Goal: Transaction & Acquisition: Purchase product/service

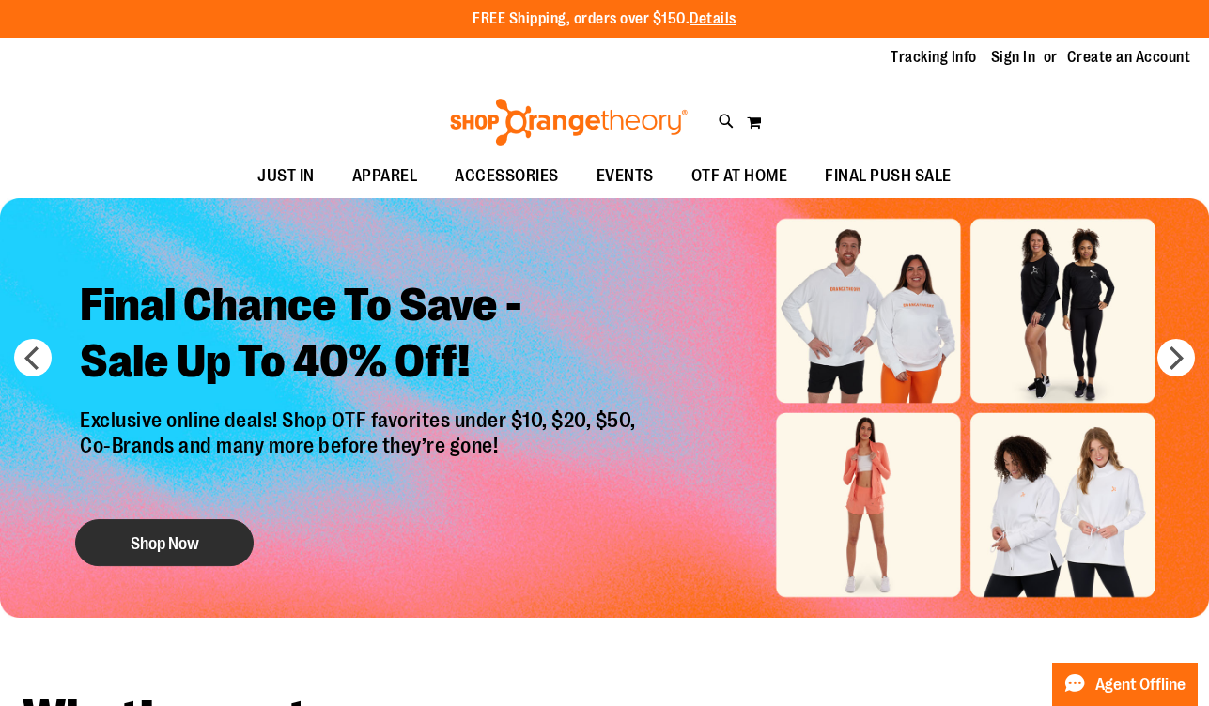
click at [235, 532] on button "Shop Now" at bounding box center [164, 542] width 178 height 47
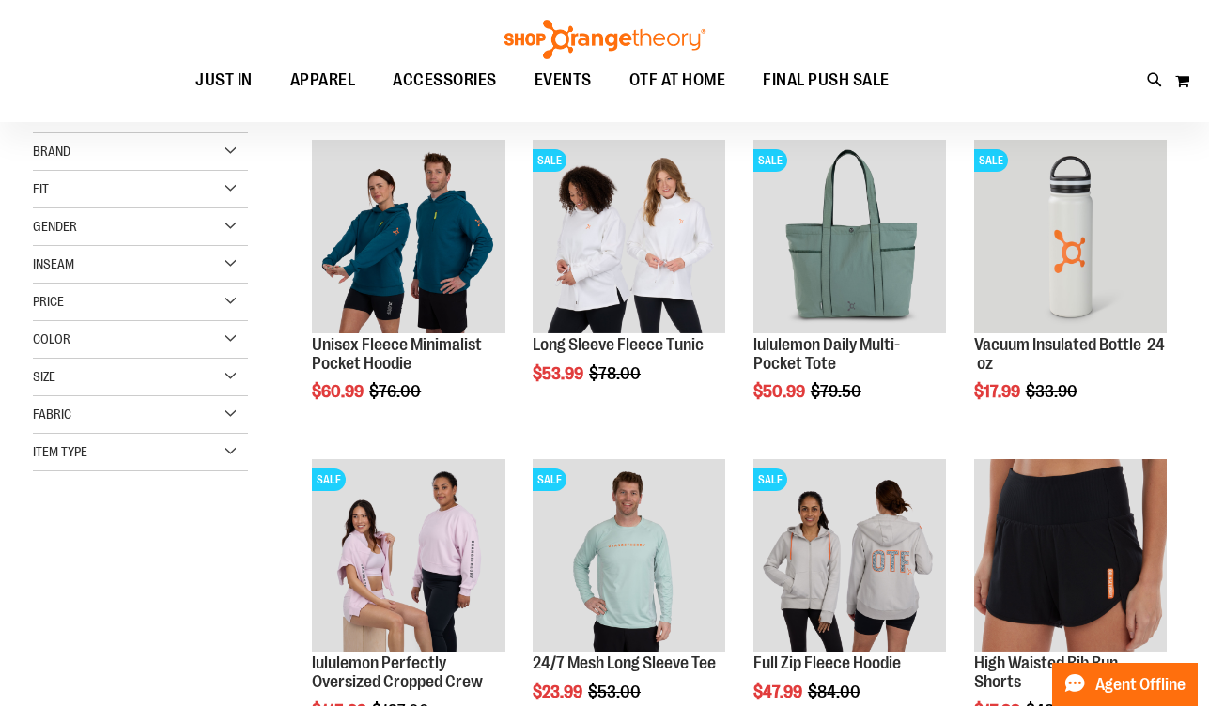
scroll to position [231, 0]
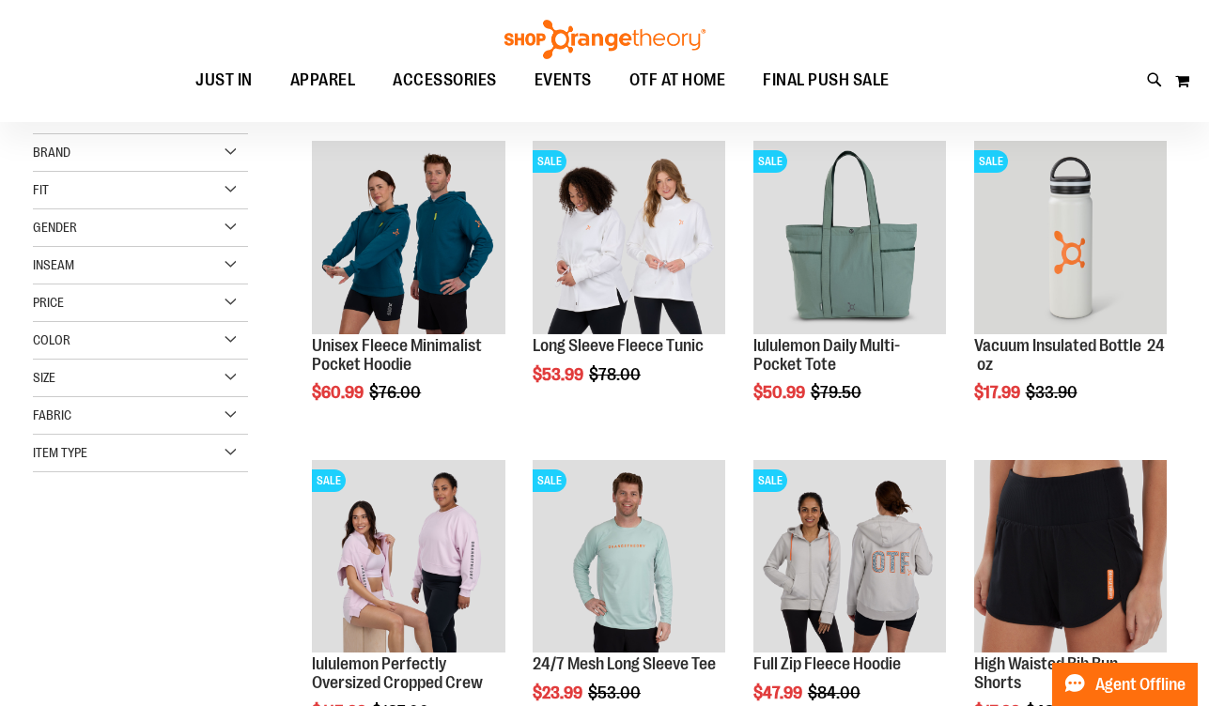
click at [112, 230] on div "Gender" at bounding box center [140, 228] width 215 height 38
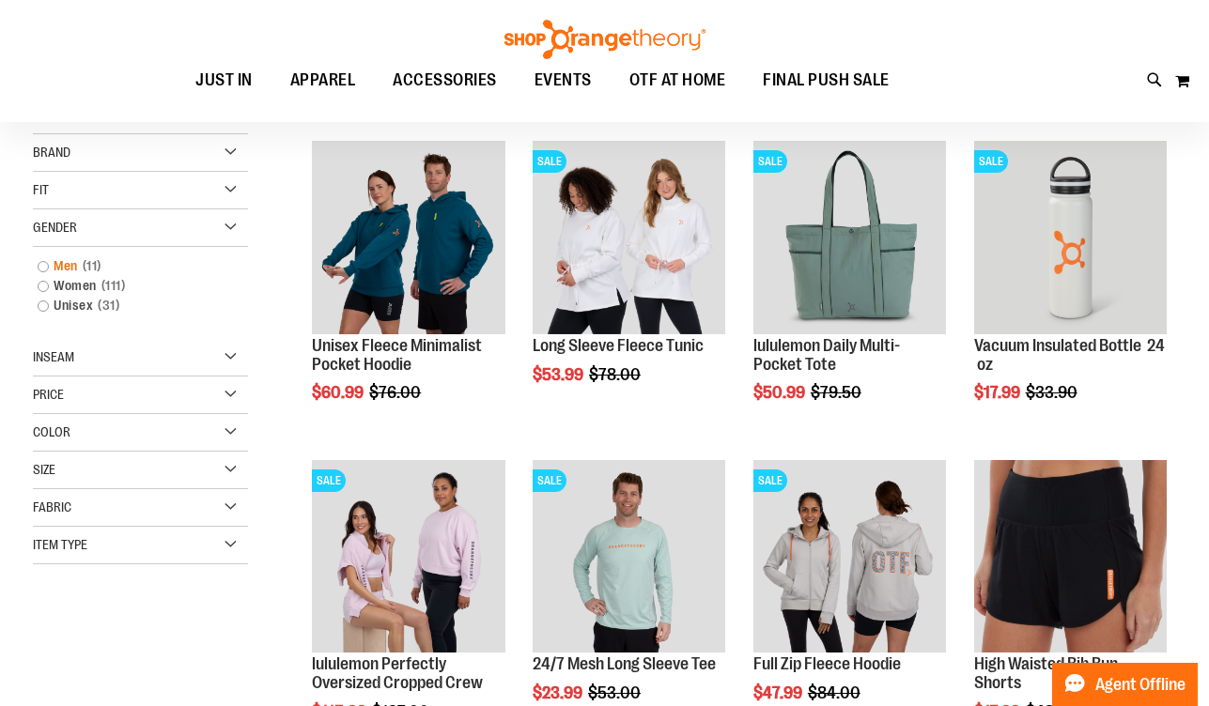
click at [104, 267] on span "11 items" at bounding box center [92, 266] width 28 height 20
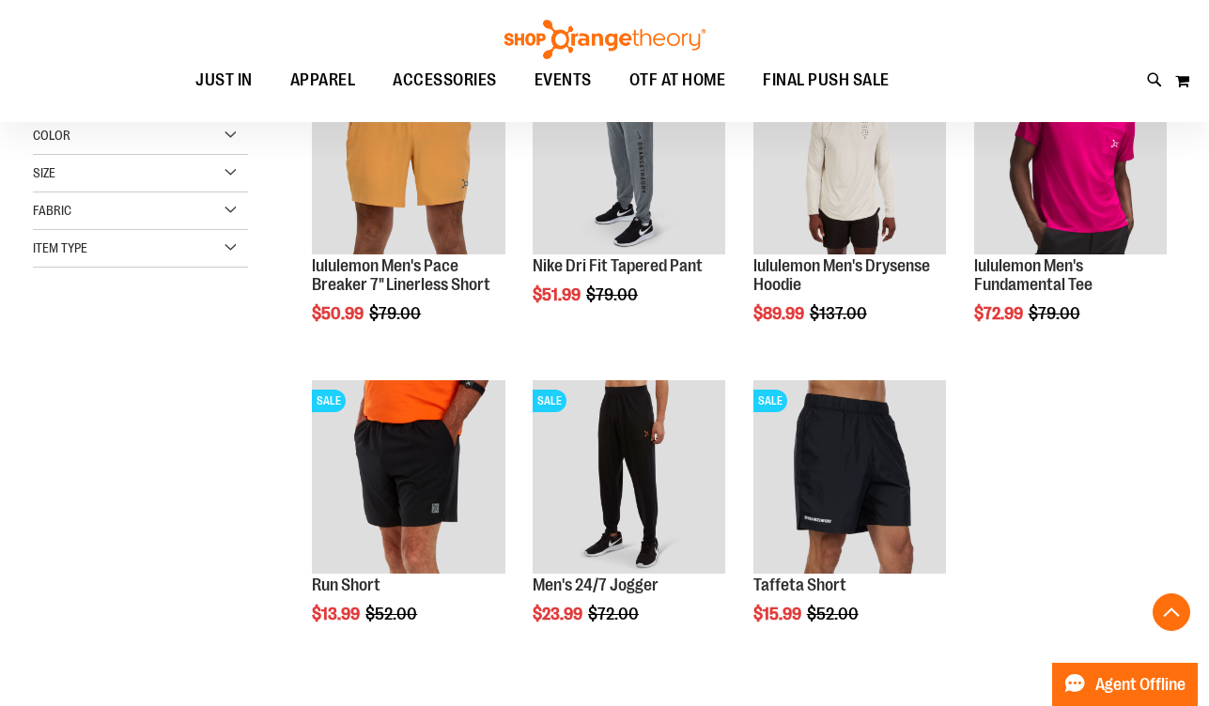
scroll to position [642, 0]
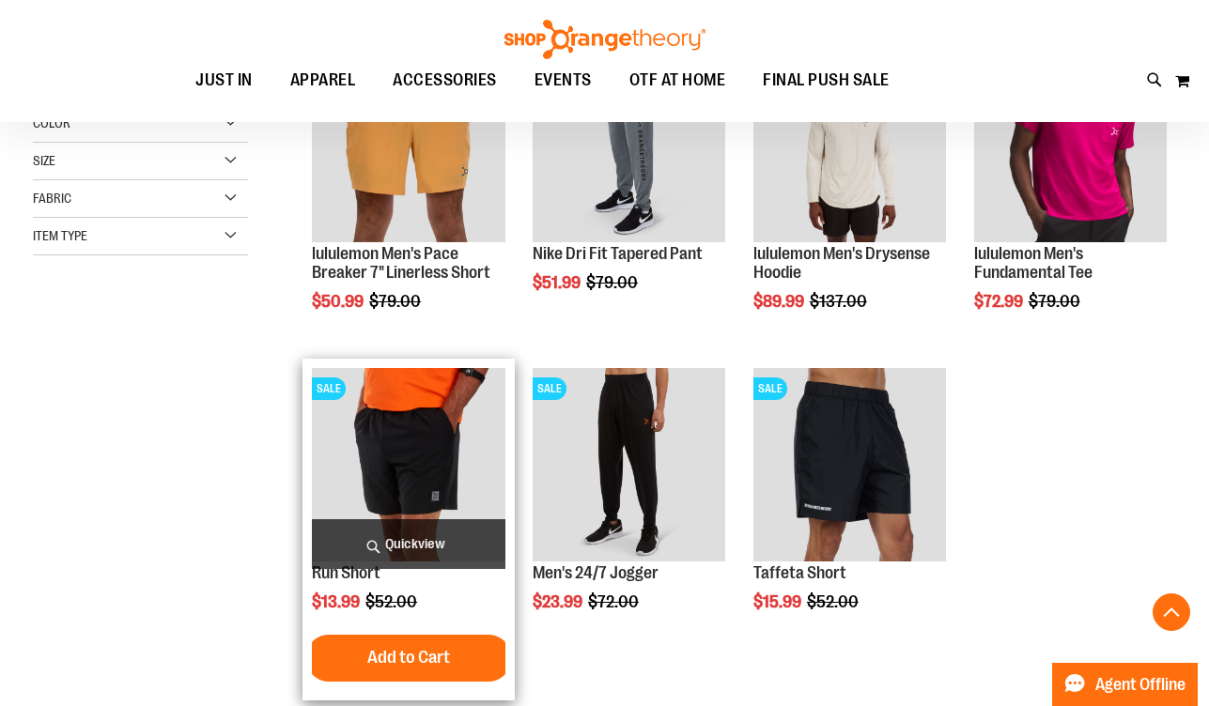
click at [441, 401] on img "product" at bounding box center [408, 464] width 193 height 193
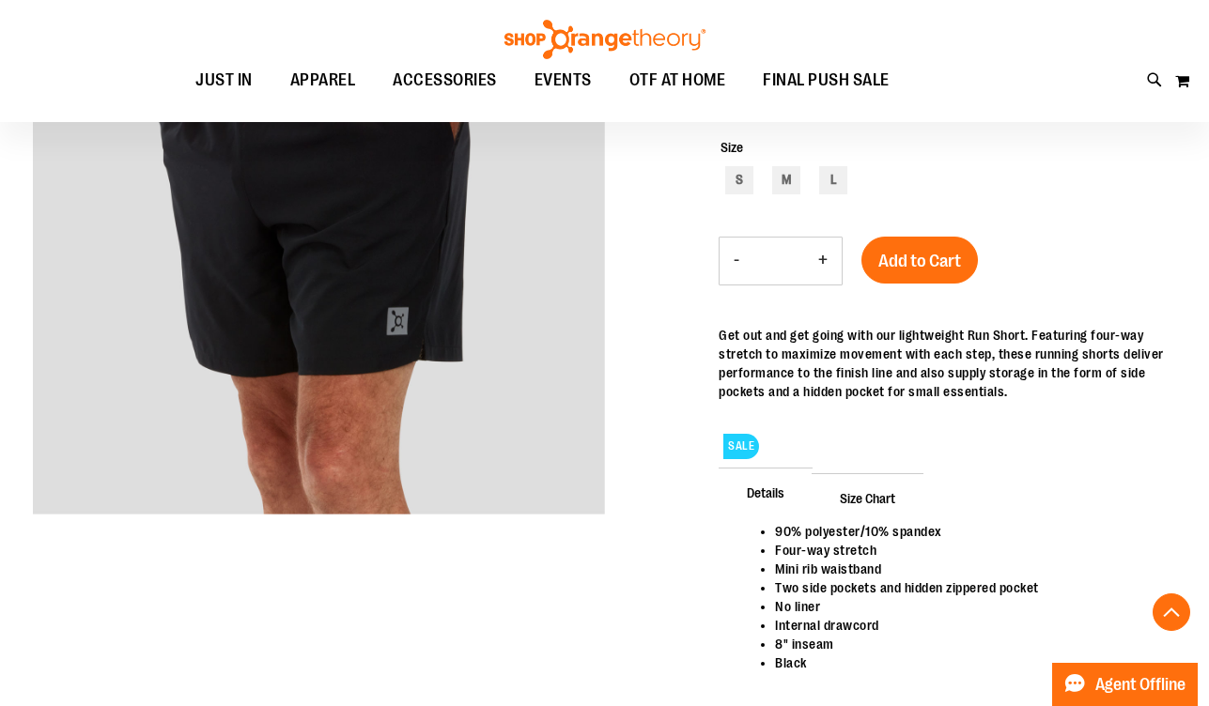
scroll to position [320, 0]
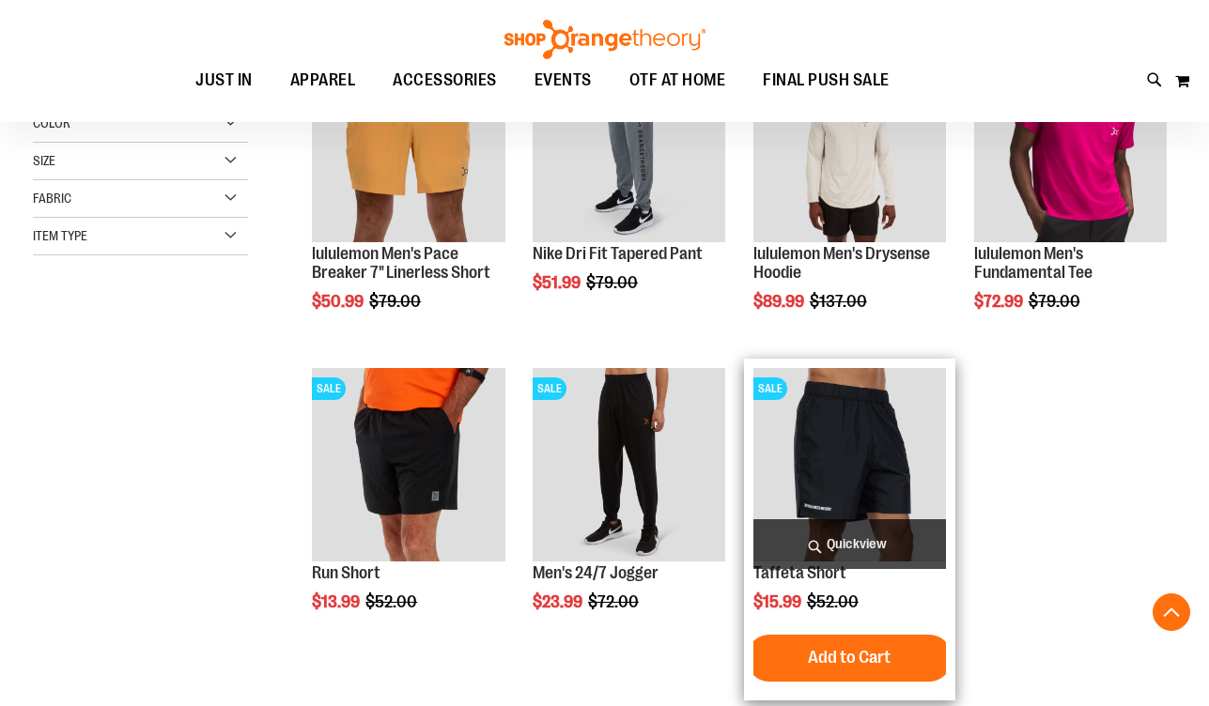
scroll to position [444, 0]
click at [873, 478] on img "product" at bounding box center [849, 464] width 193 height 193
click at [873, 441] on img "product" at bounding box center [849, 464] width 193 height 193
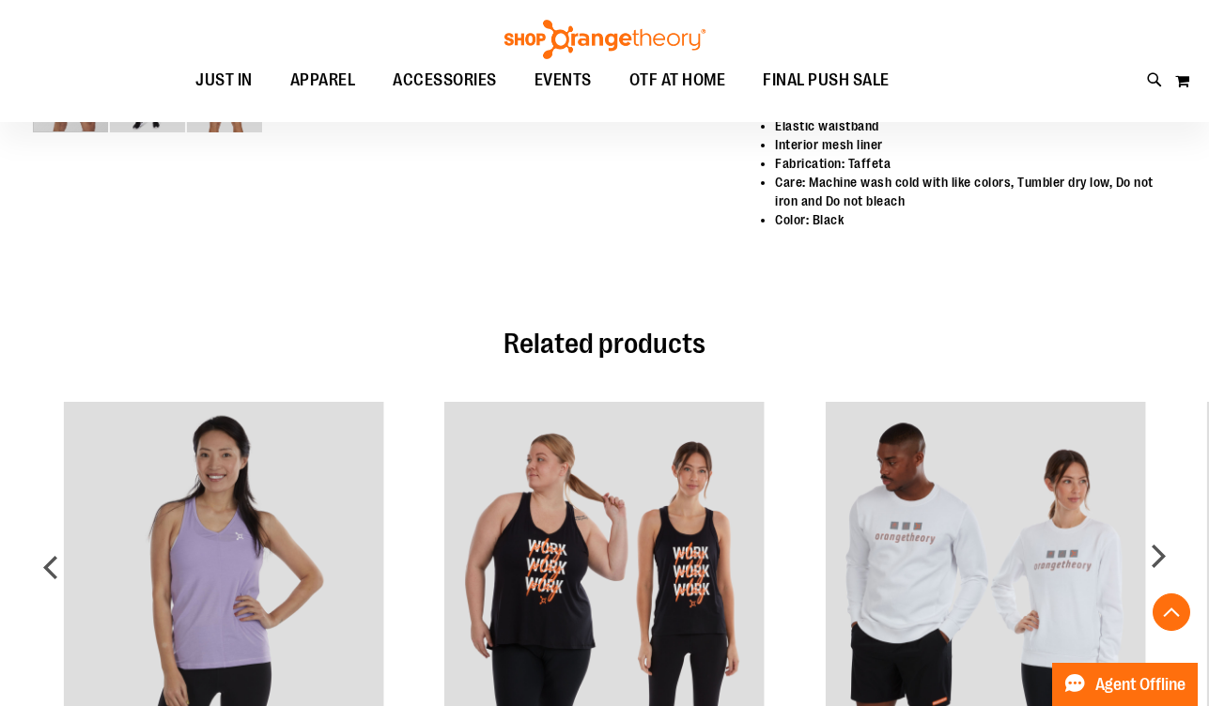
scroll to position [904, 0]
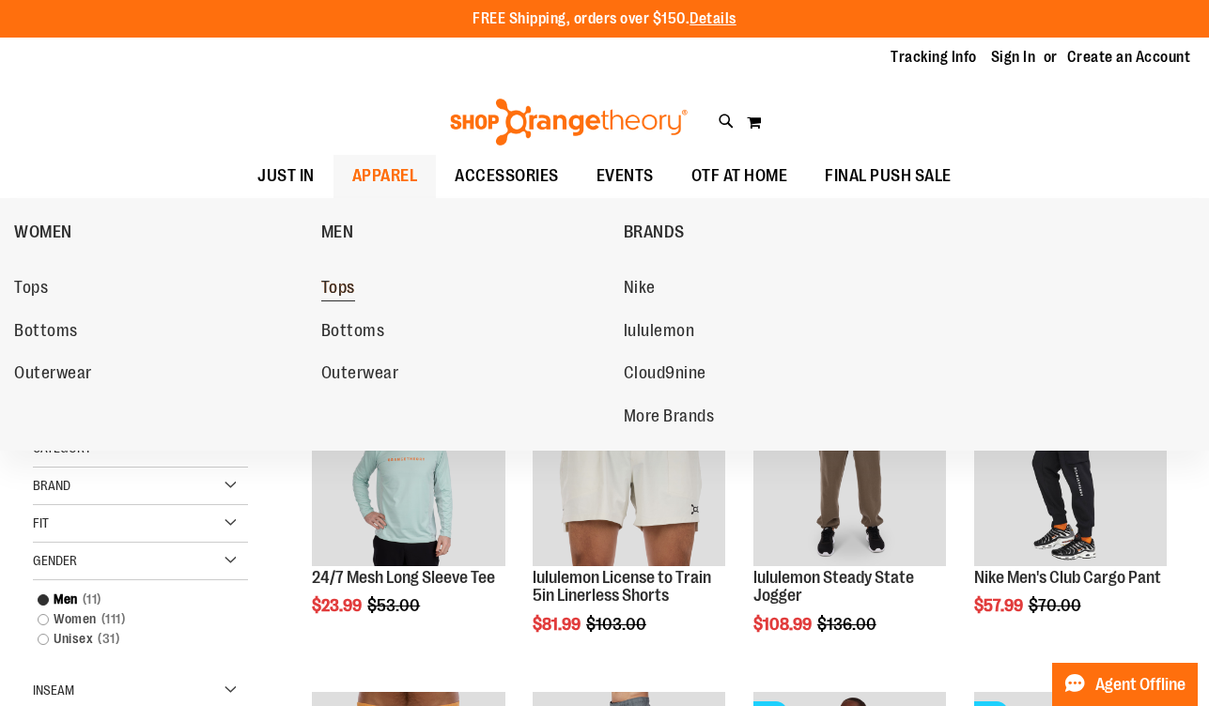
click at [347, 288] on span "Tops" at bounding box center [338, 289] width 34 height 23
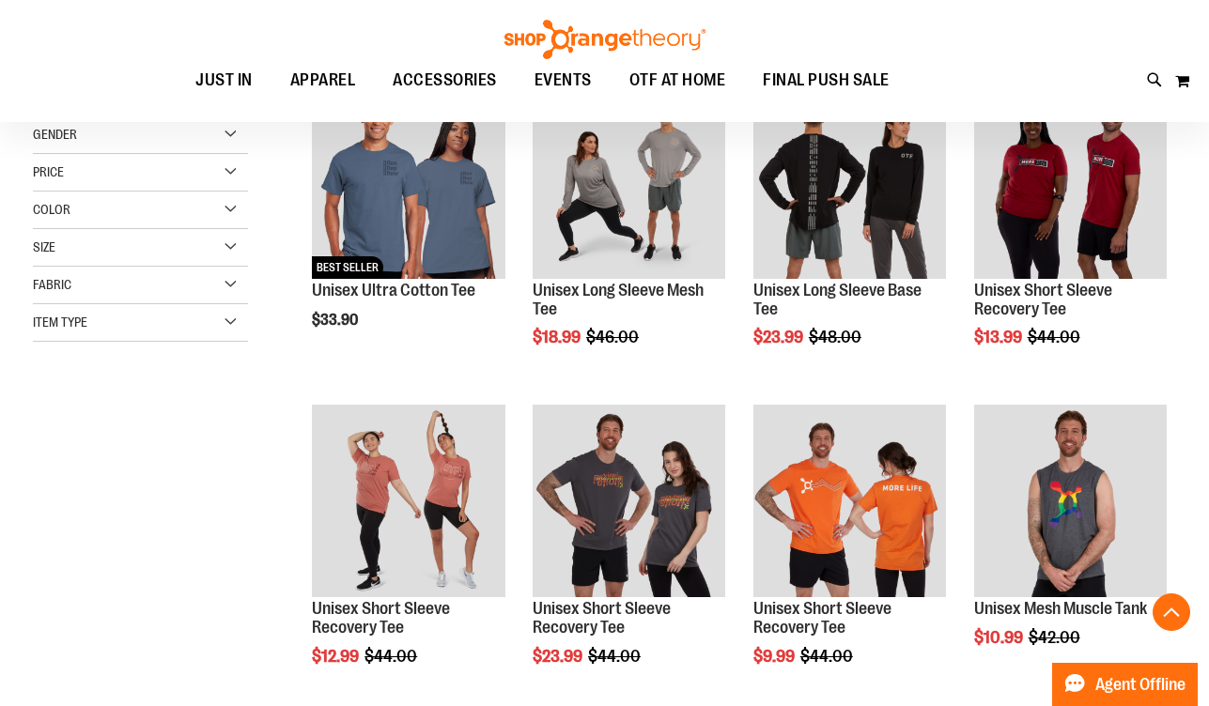
scroll to position [307, 0]
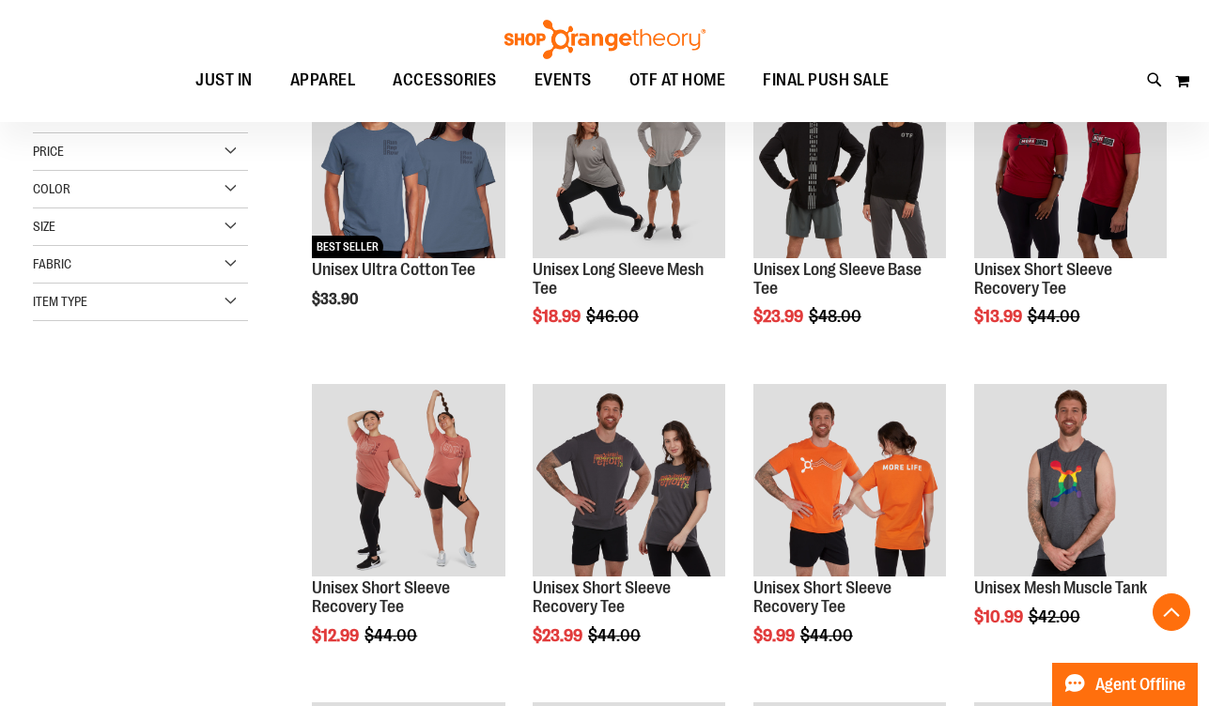
click at [184, 297] on div "Item Type" at bounding box center [140, 303] width 215 height 38
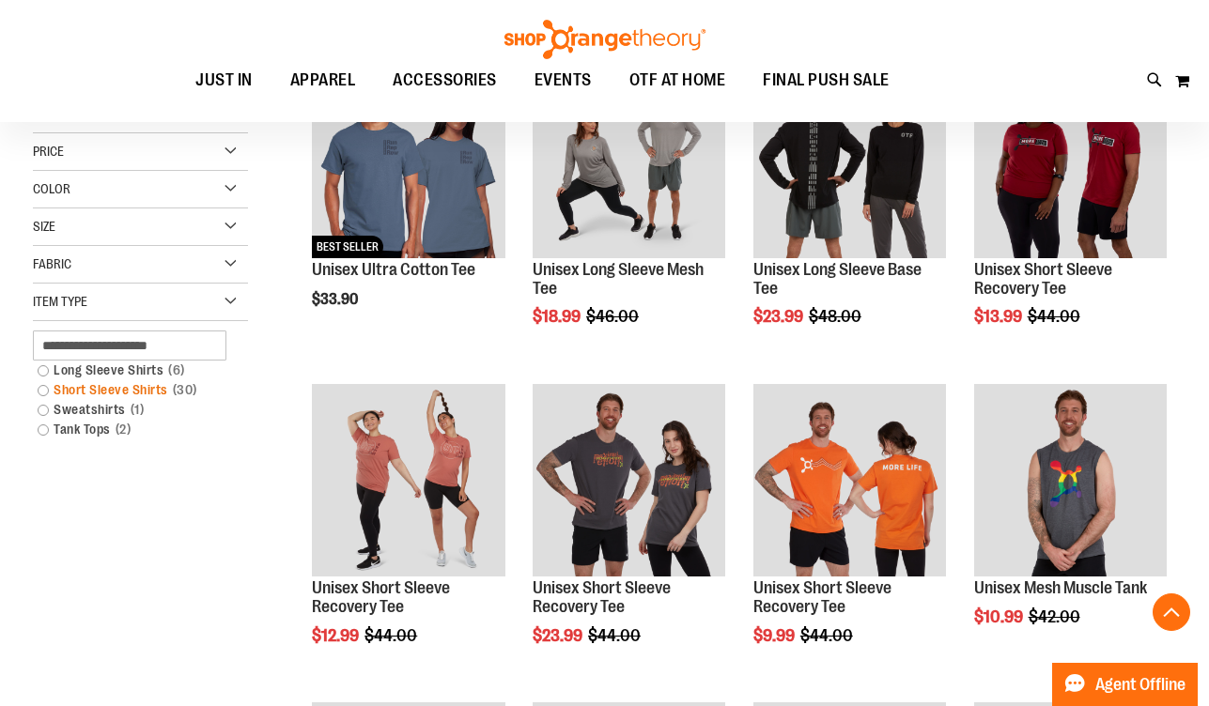
click at [102, 389] on link "Short Sleeve Shirts 30 items" at bounding box center [131, 390] width 207 height 20
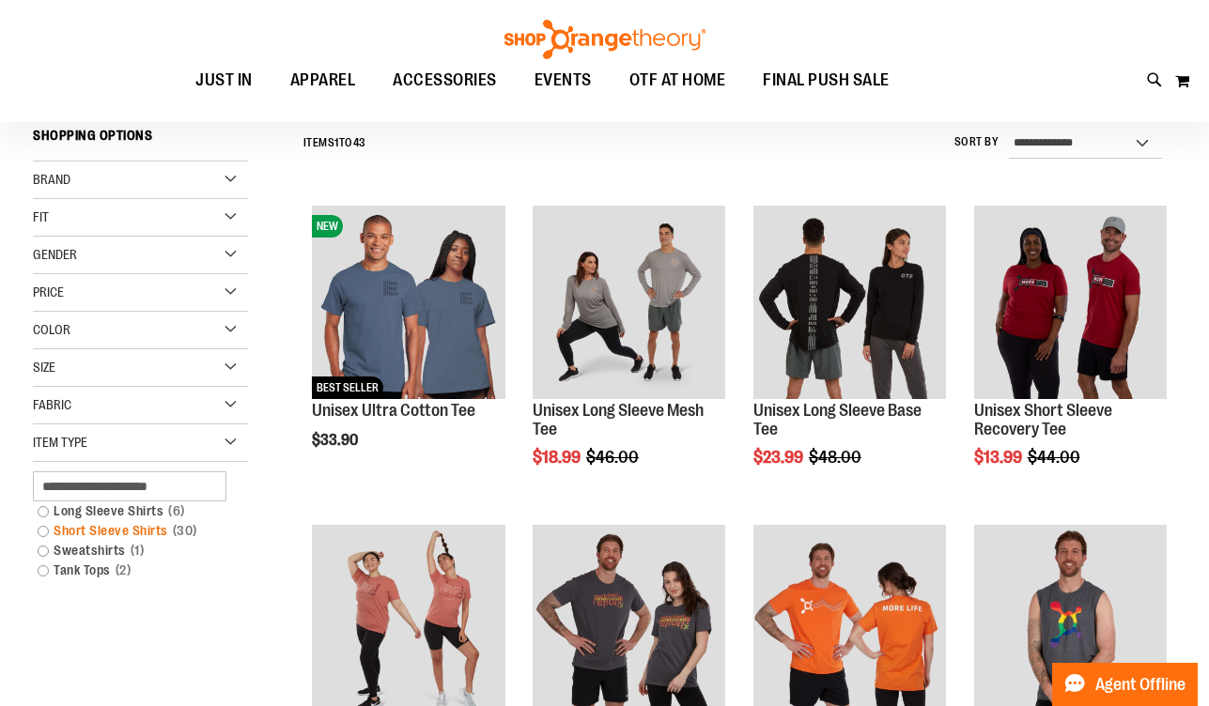
scroll to position [164, 0]
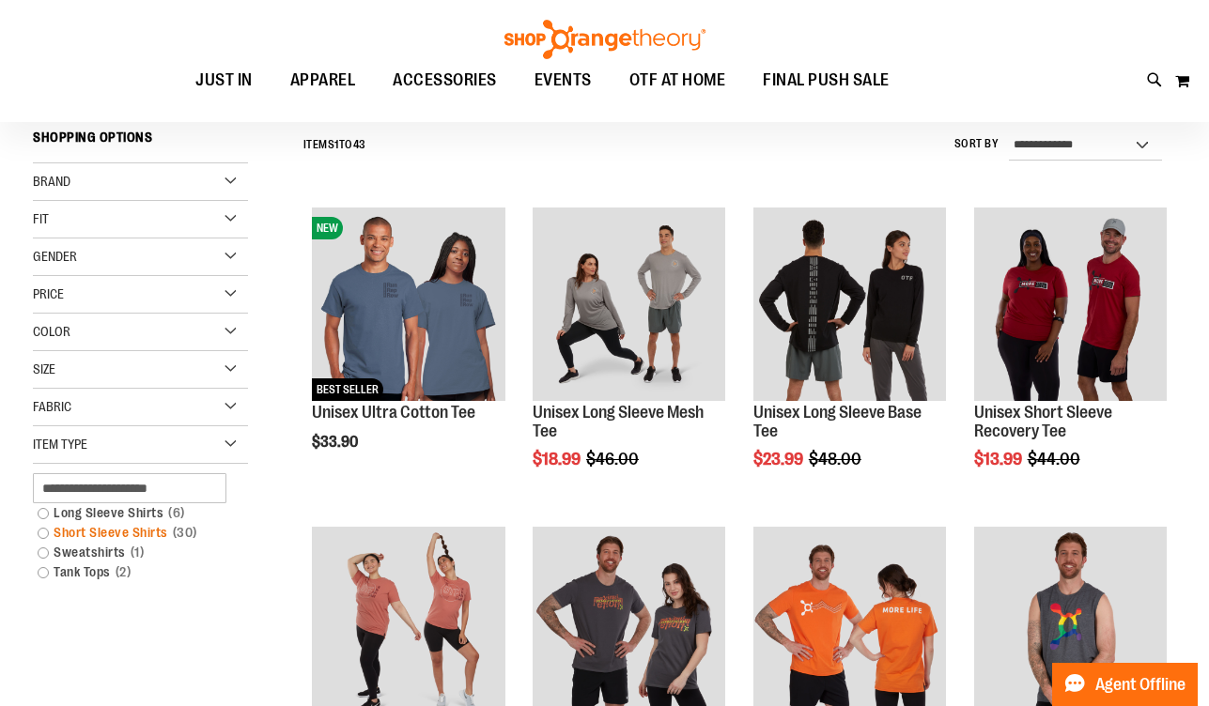
click at [46, 533] on link "Short Sleeve Shirts 30 items" at bounding box center [131, 533] width 207 height 20
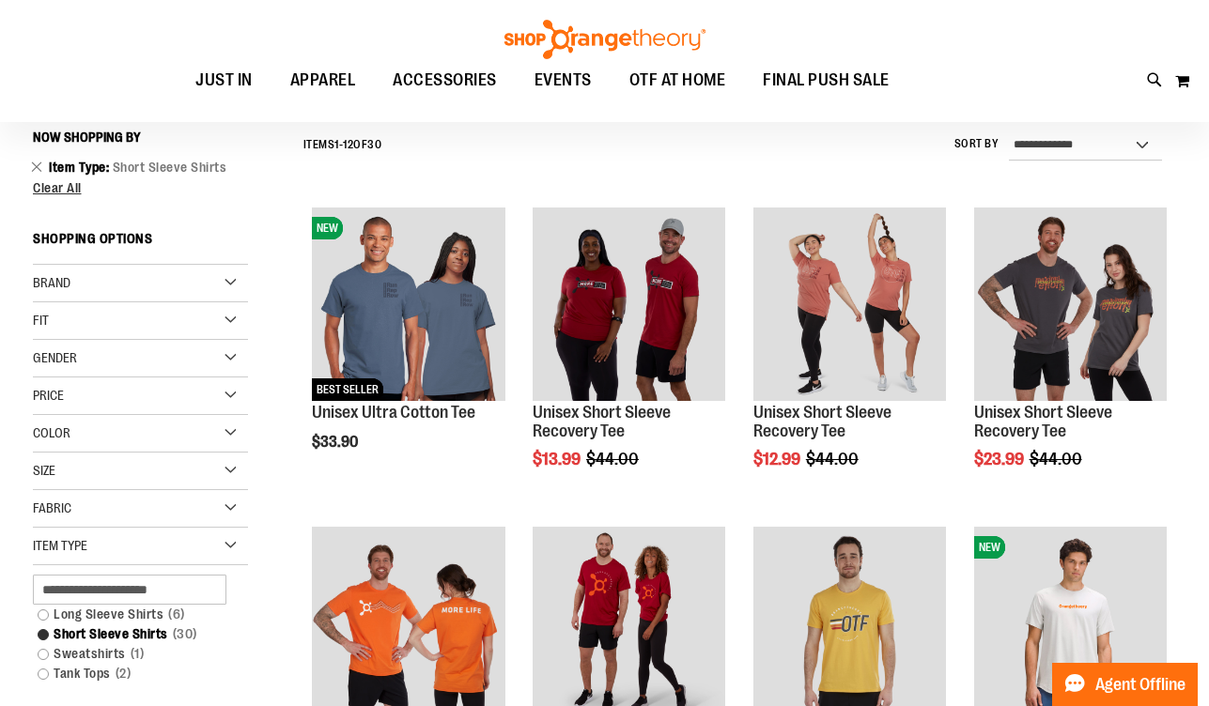
click at [185, 358] on div "Gender" at bounding box center [140, 359] width 215 height 38
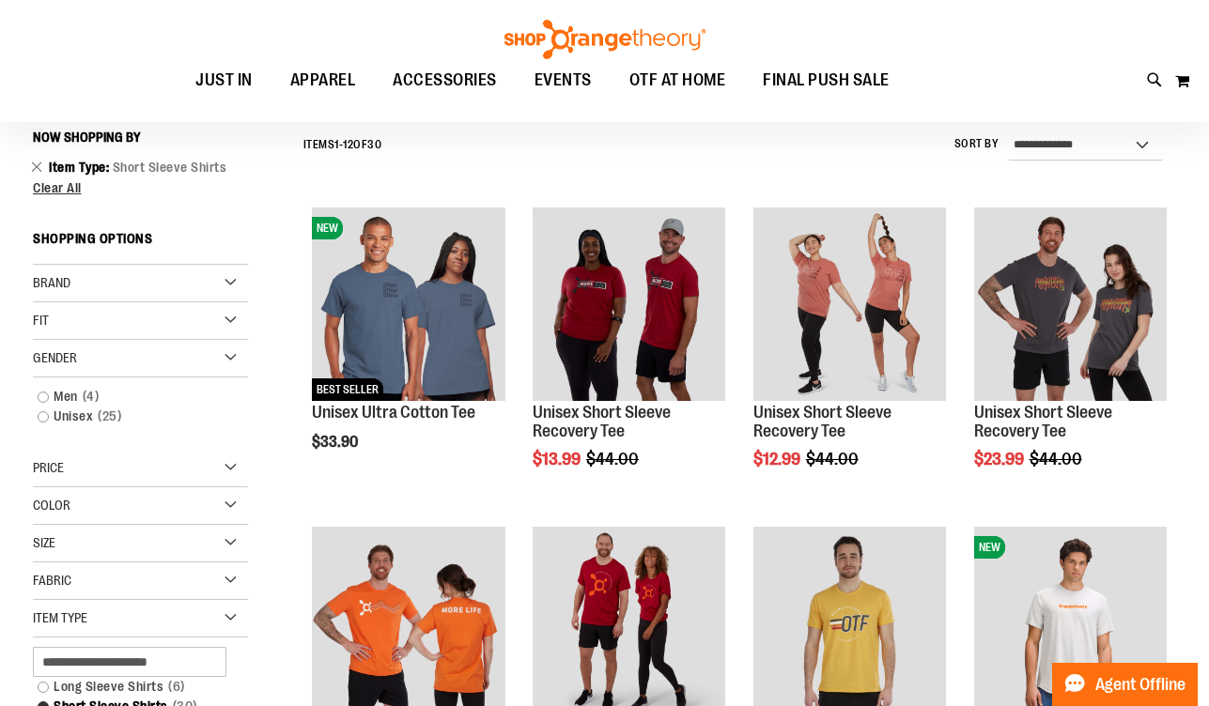
click at [86, 580] on div "Fabric" at bounding box center [140, 582] width 215 height 38
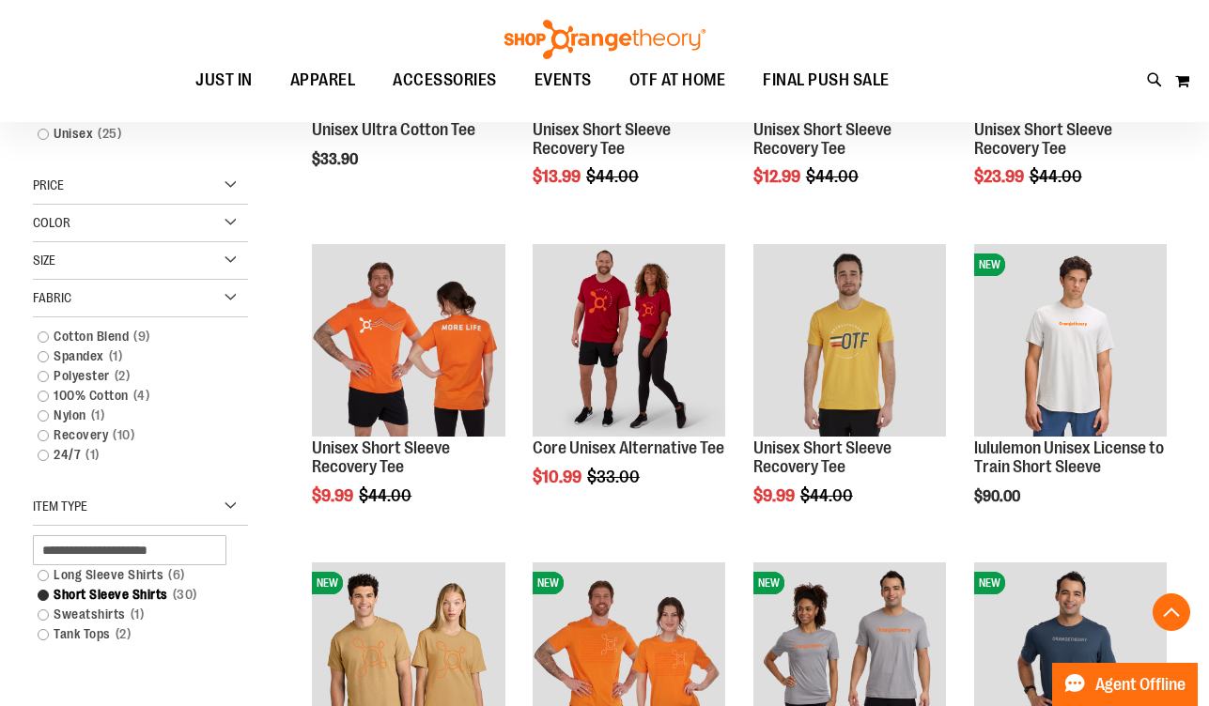
scroll to position [489, 0]
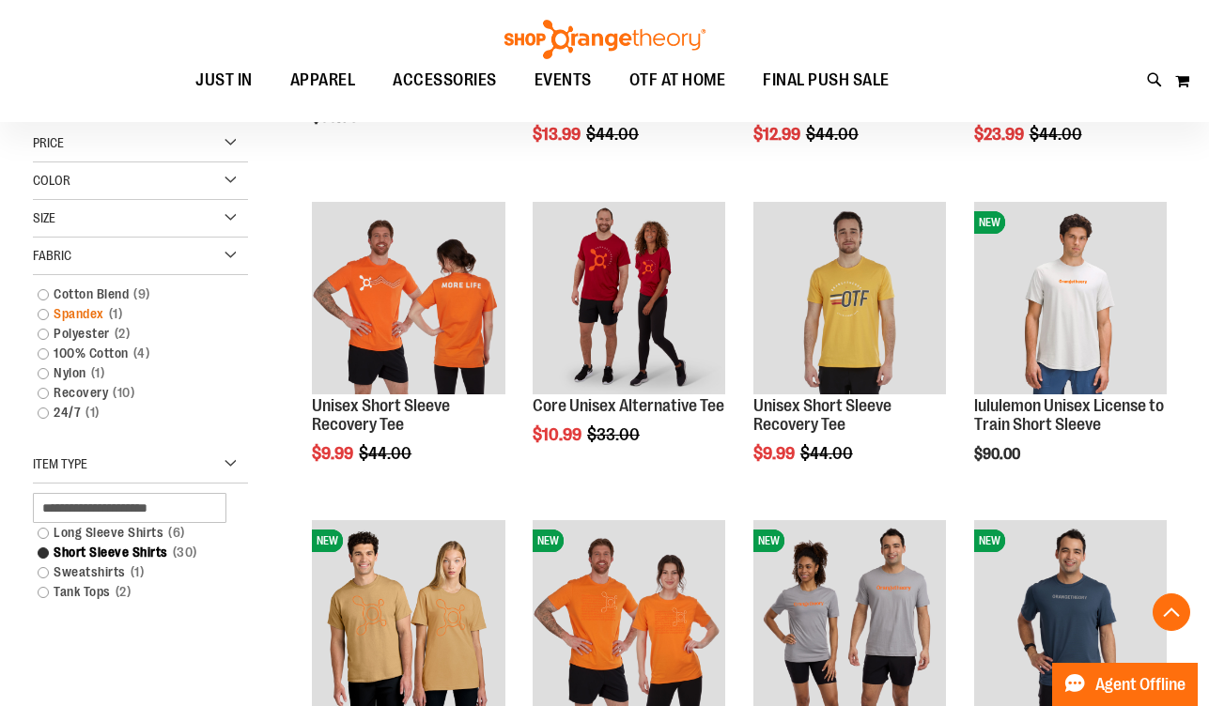
click at [44, 315] on link "Spandex 1 item" at bounding box center [131, 314] width 207 height 20
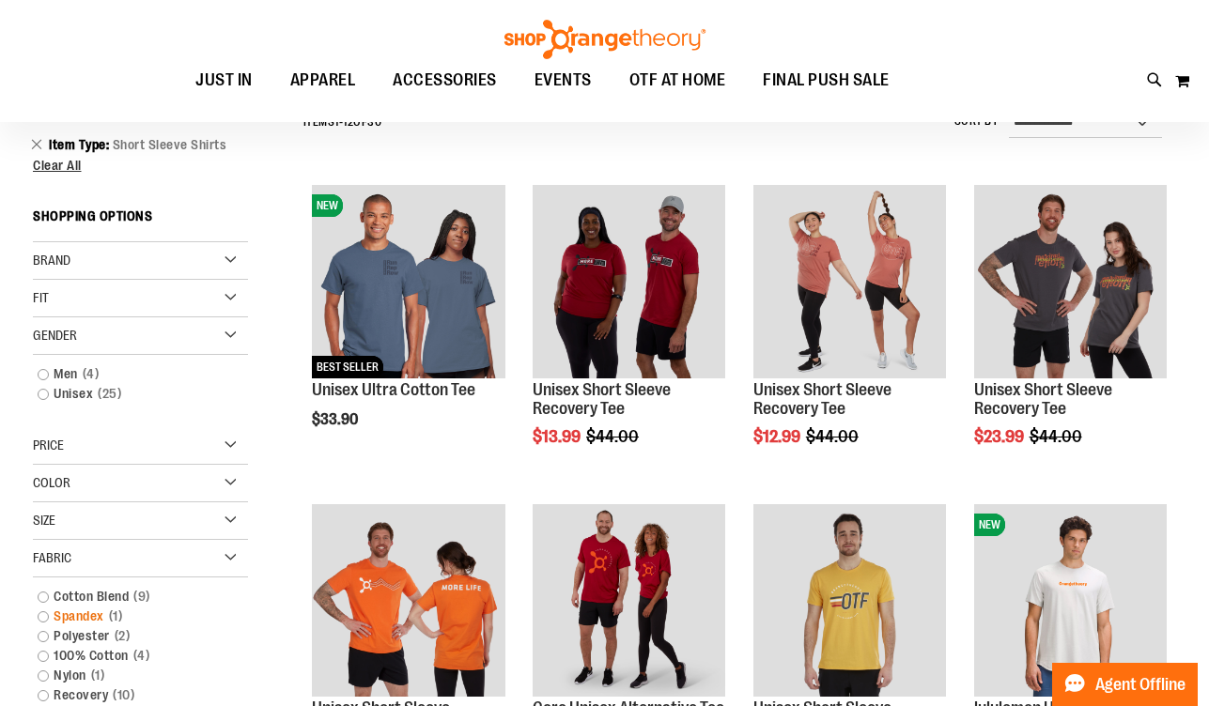
scroll to position [164, 0]
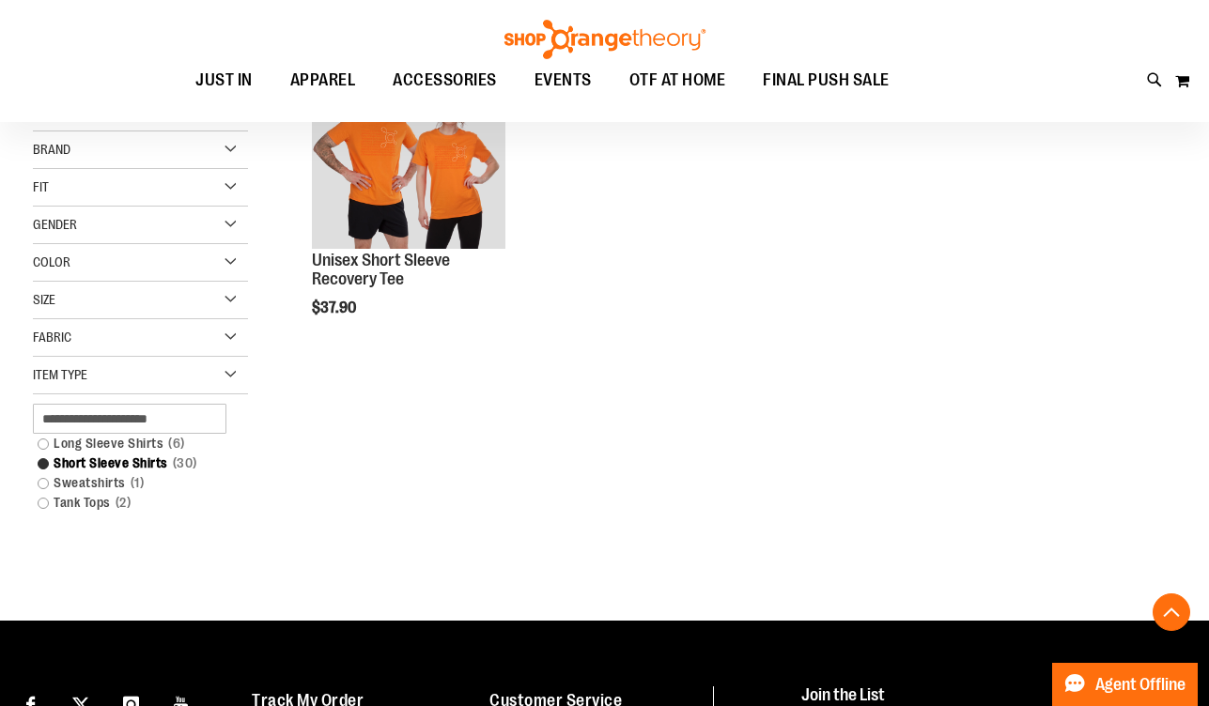
scroll to position [389, 0]
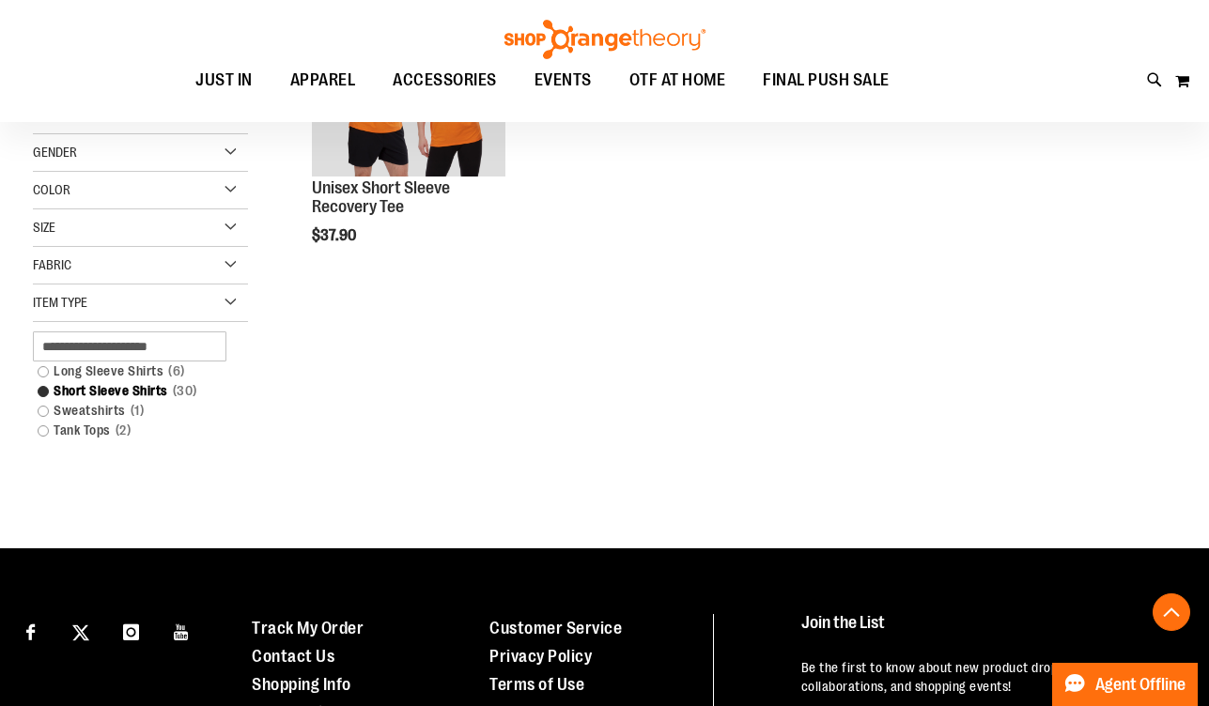
click at [88, 271] on div "Fabric" at bounding box center [140, 266] width 215 height 38
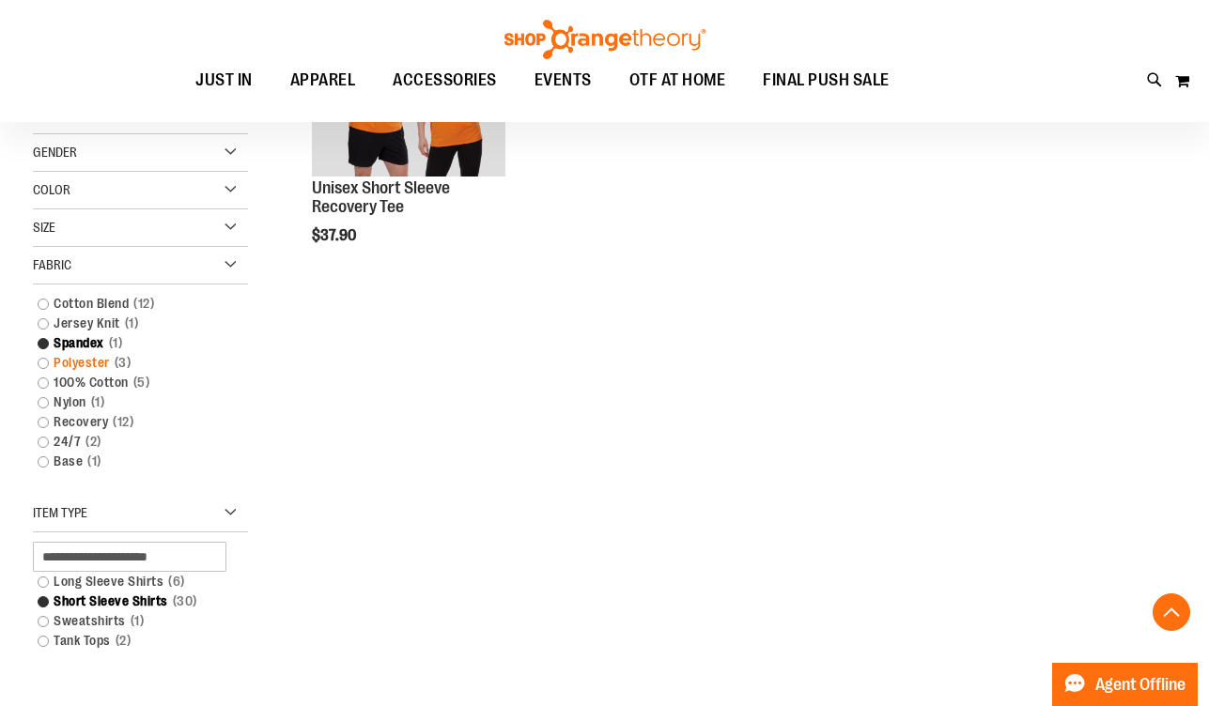
click at [41, 363] on link "Polyester 3 items" at bounding box center [131, 363] width 207 height 20
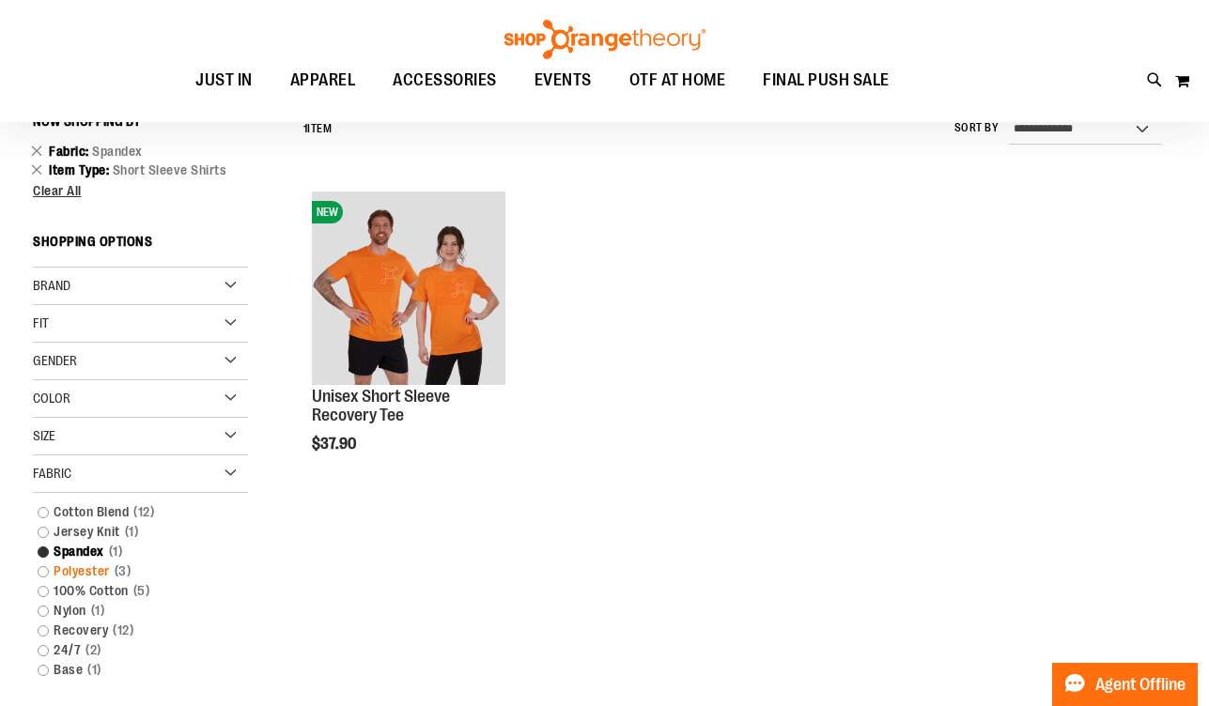
scroll to position [164, 0]
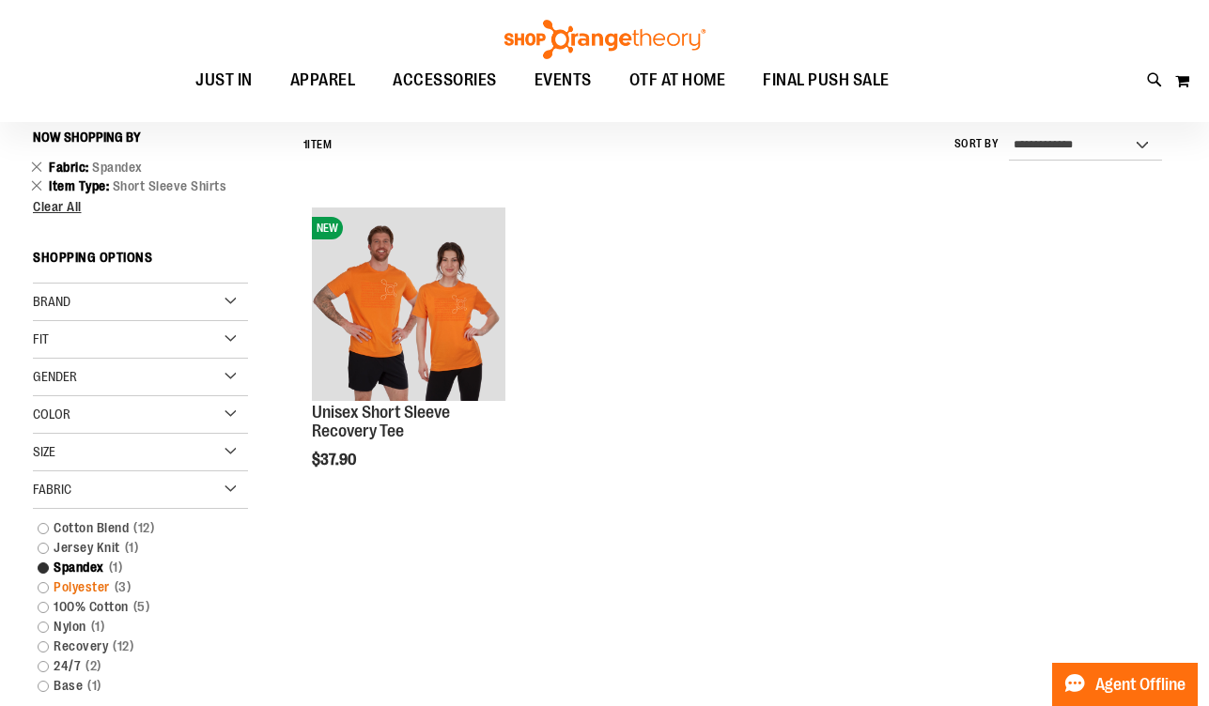
click at [45, 590] on link "Polyester 3 items" at bounding box center [131, 588] width 207 height 20
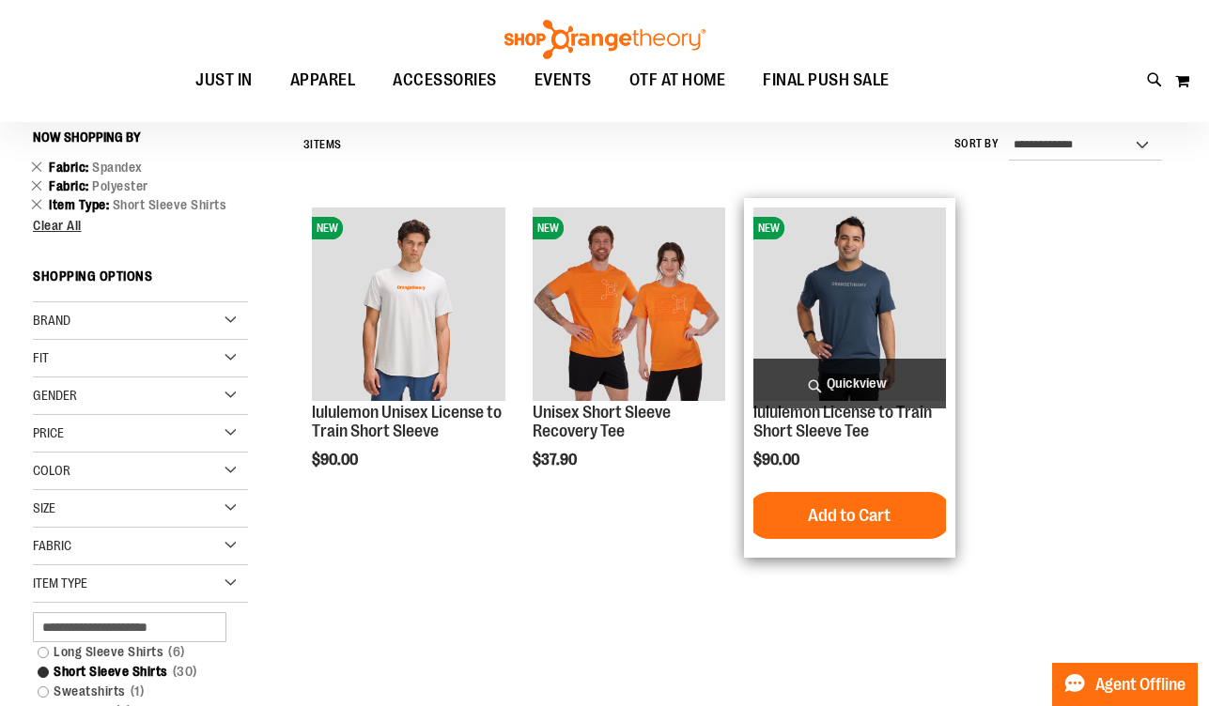
click at [876, 300] on img "product" at bounding box center [849, 304] width 193 height 193
click at [811, 431] on link "lululemon License to Train Short Sleeve Tee" at bounding box center [842, 422] width 178 height 38
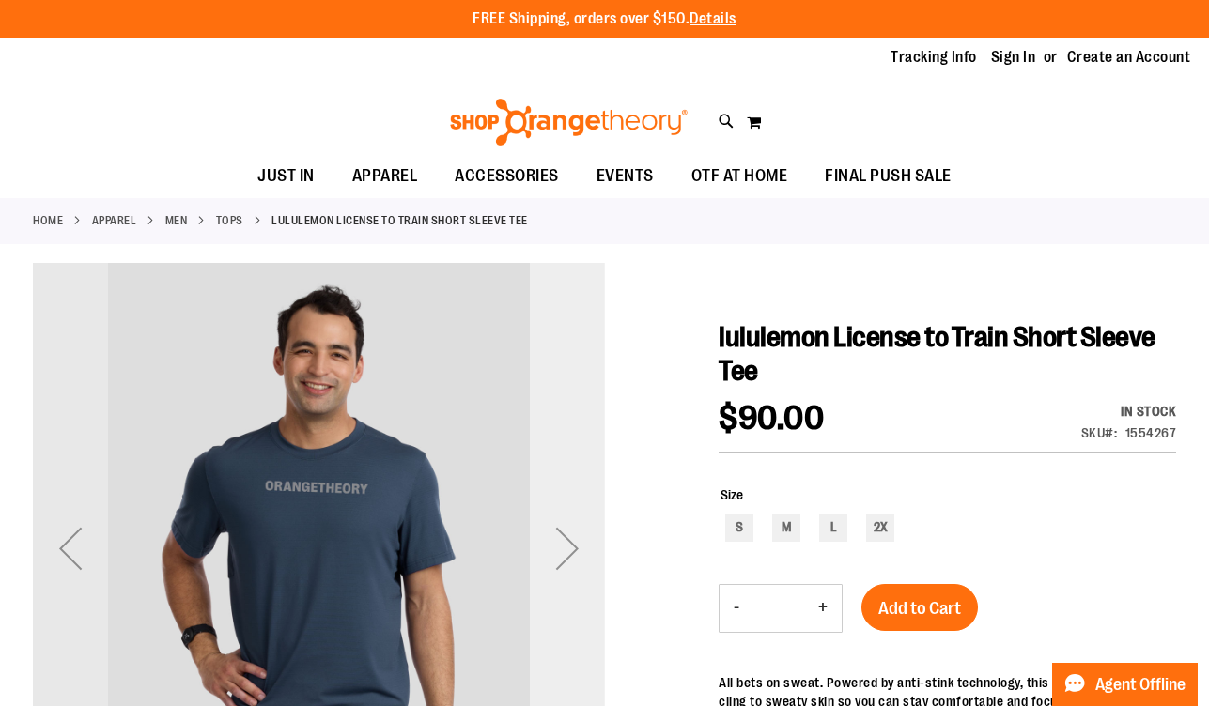
click at [570, 534] on div "Next" at bounding box center [567, 548] width 75 height 75
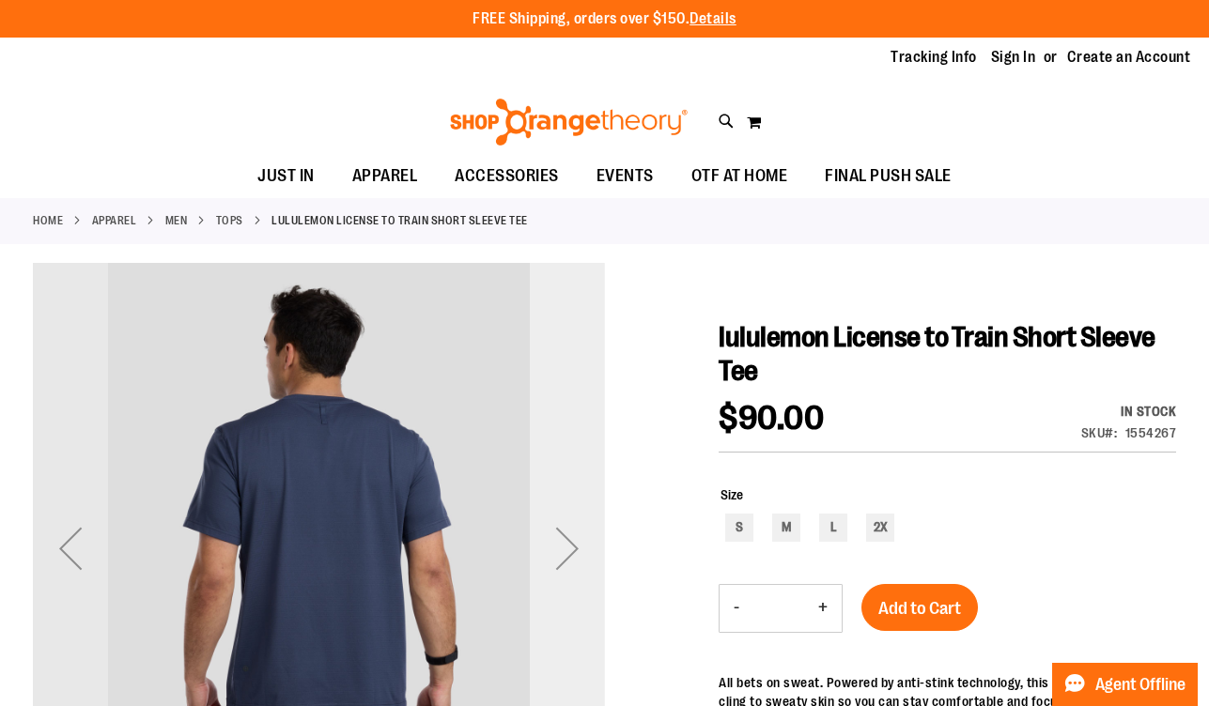
click at [570, 534] on div "Next" at bounding box center [567, 548] width 75 height 75
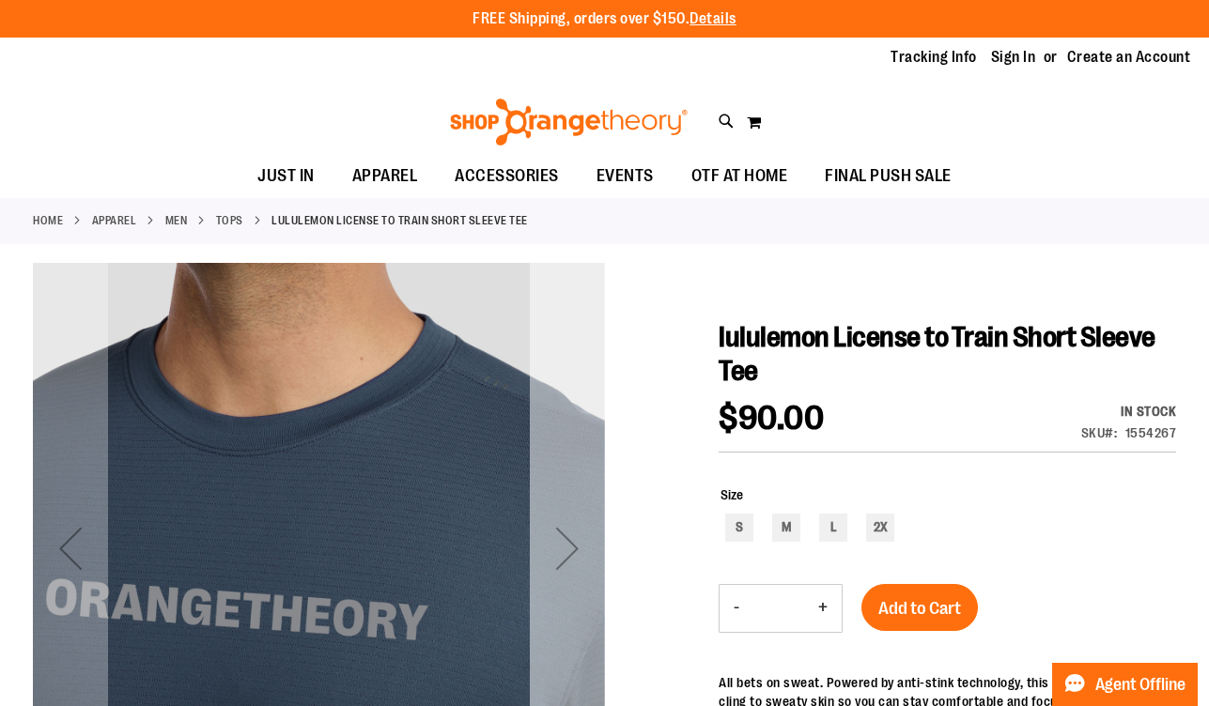
click at [570, 534] on div "Next" at bounding box center [567, 548] width 75 height 75
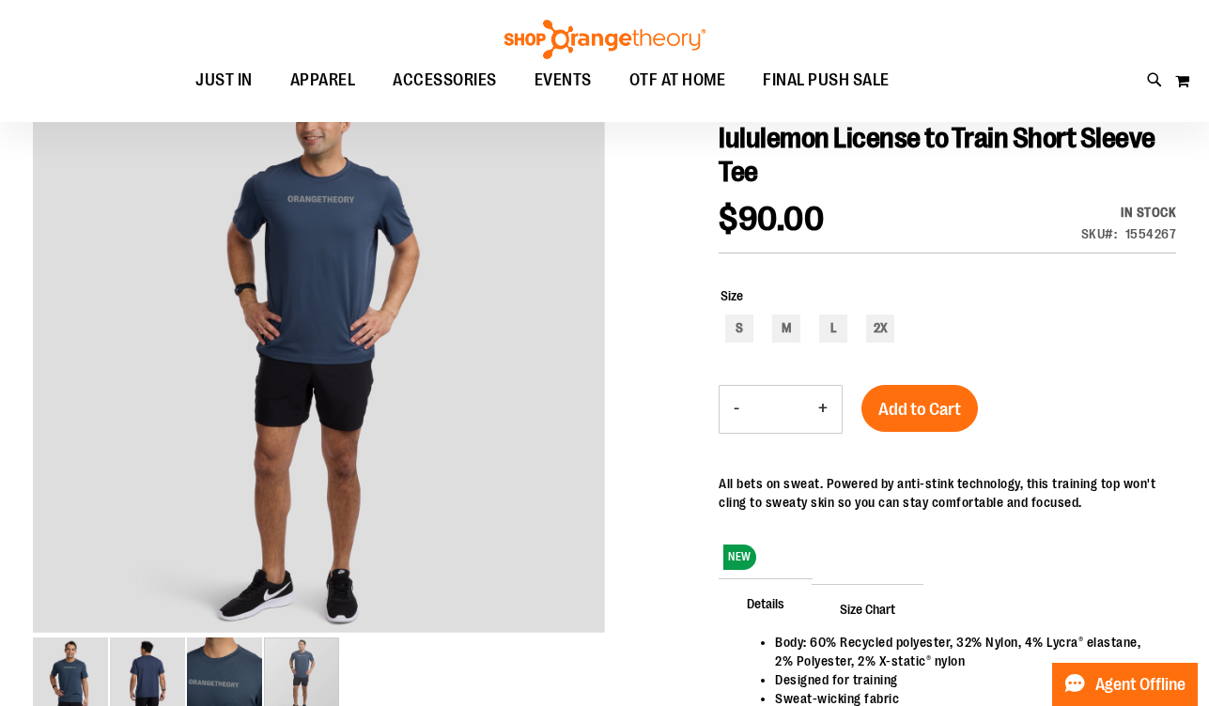
scroll to position [196, 0]
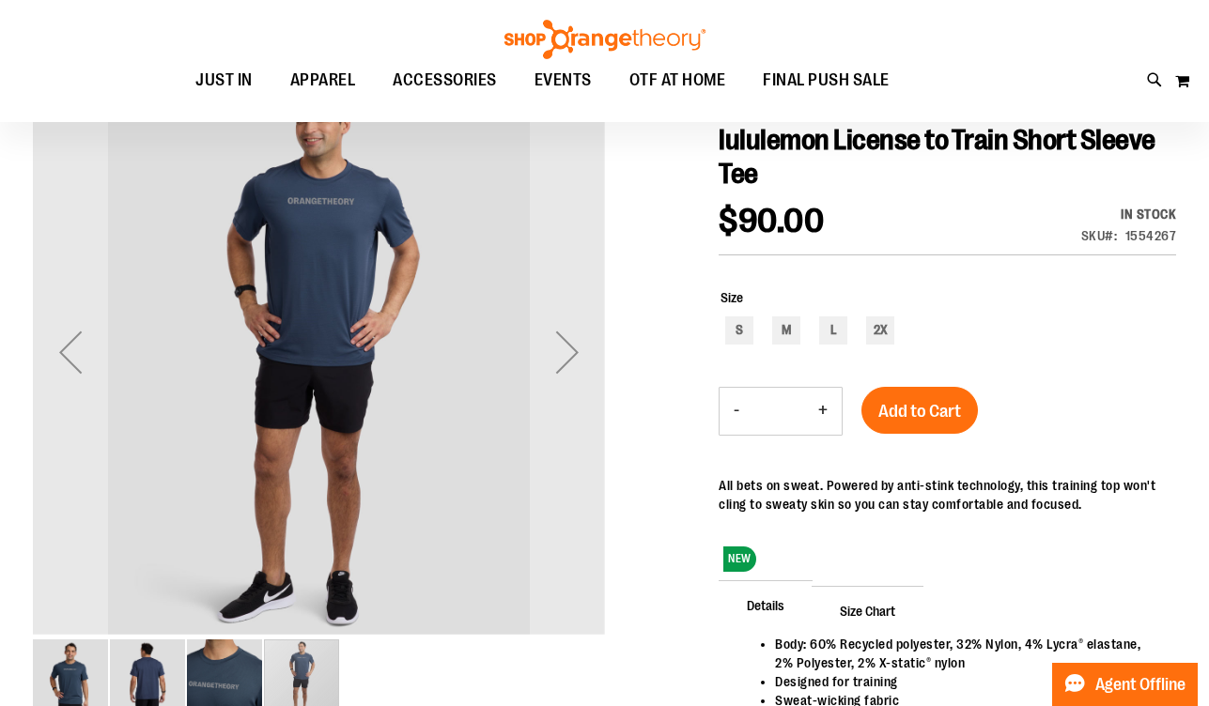
click at [138, 661] on img "image 2 of 4" at bounding box center [147, 677] width 75 height 75
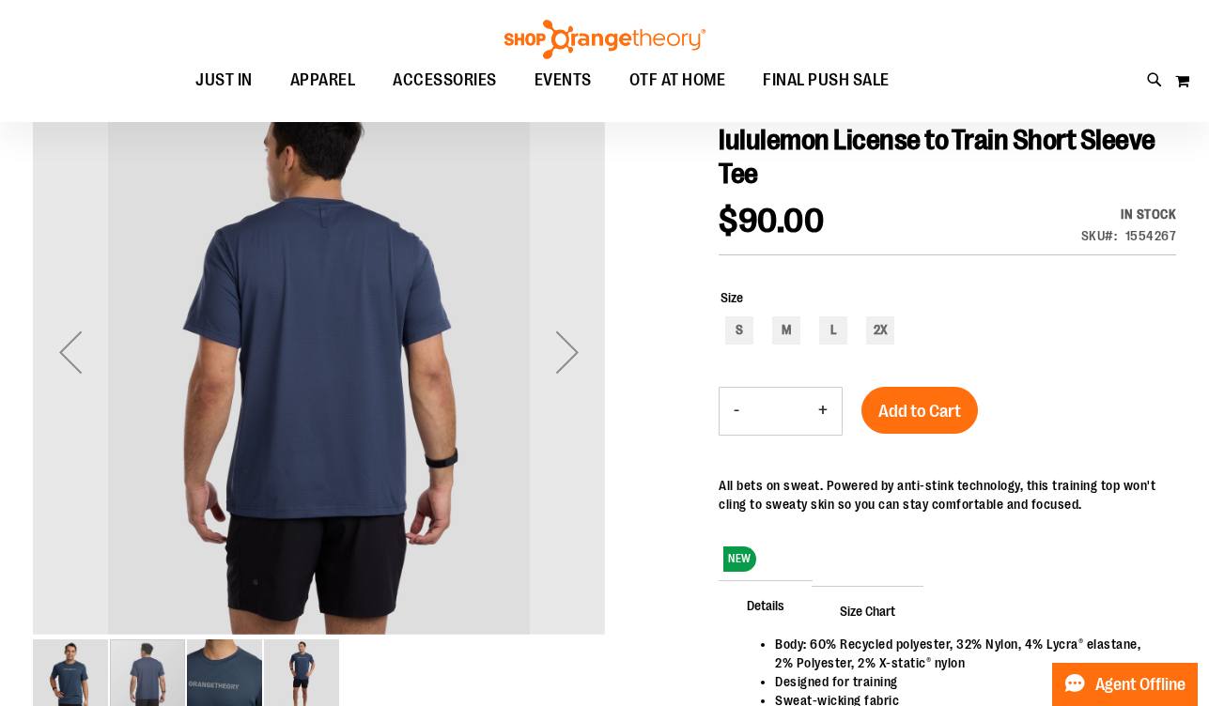
click at [66, 671] on img "image 1 of 4" at bounding box center [70, 677] width 75 height 75
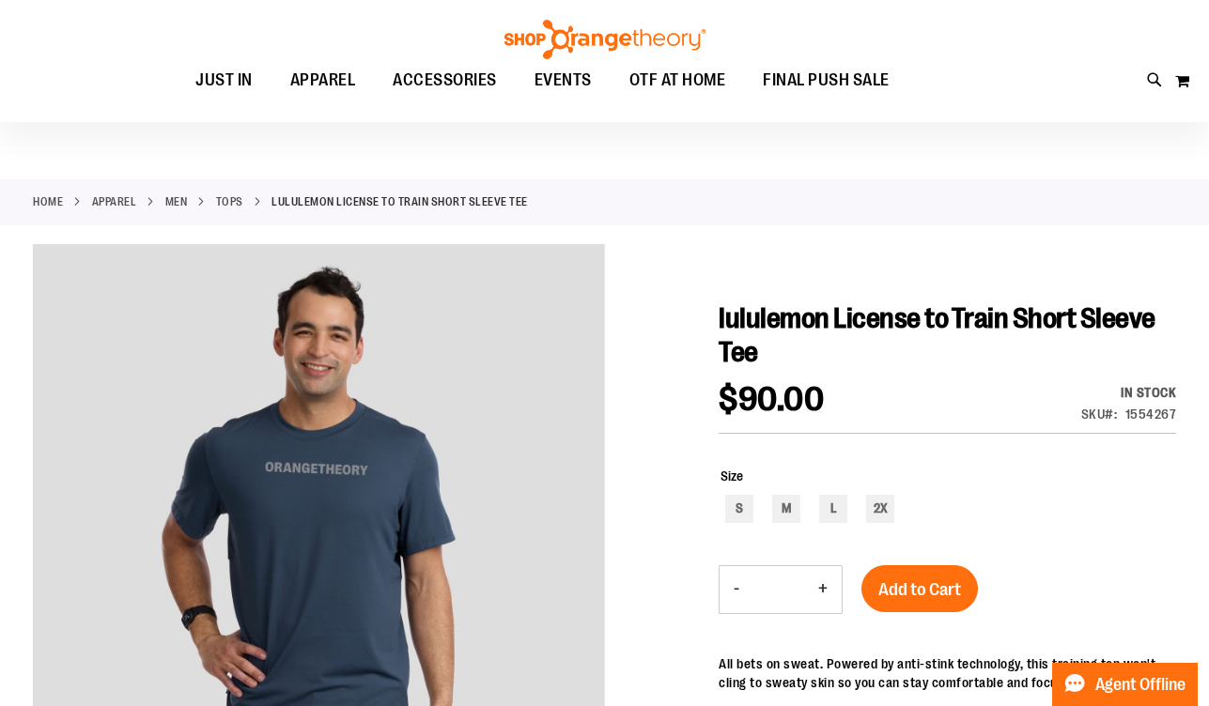
scroll to position [1, 0]
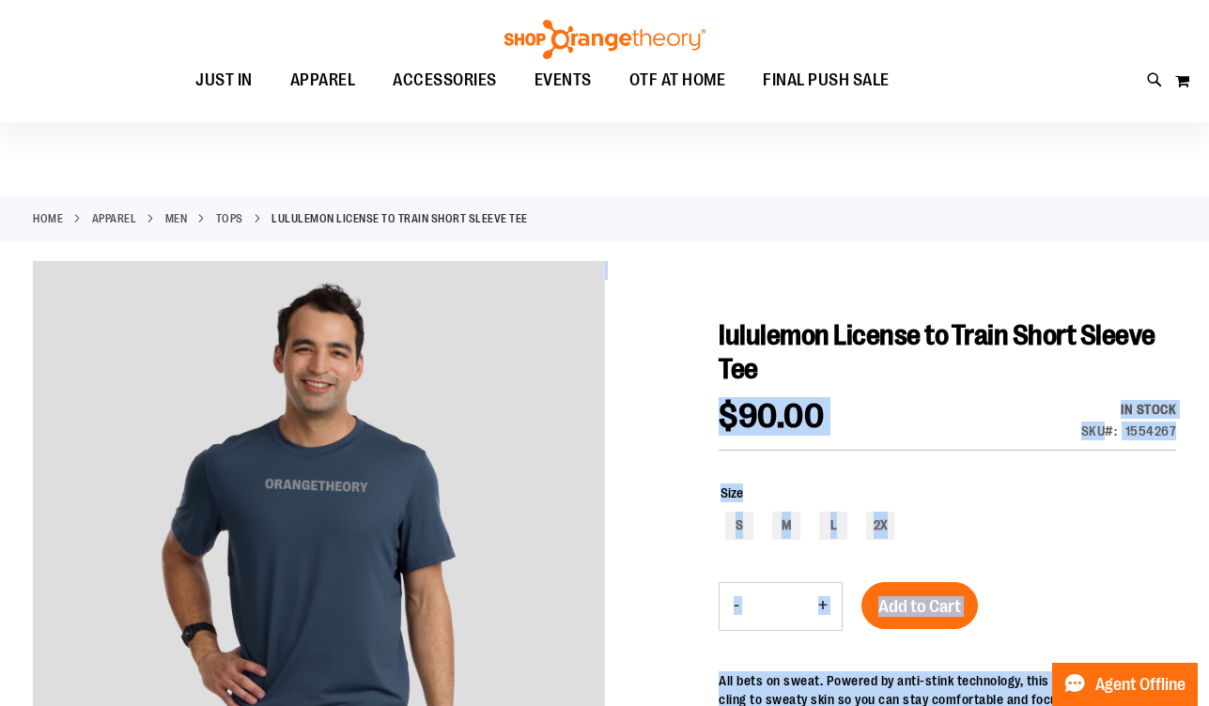
drag, startPoint x: 917, startPoint y: 379, endPoint x: 718, endPoint y: 325, distance: 206.4
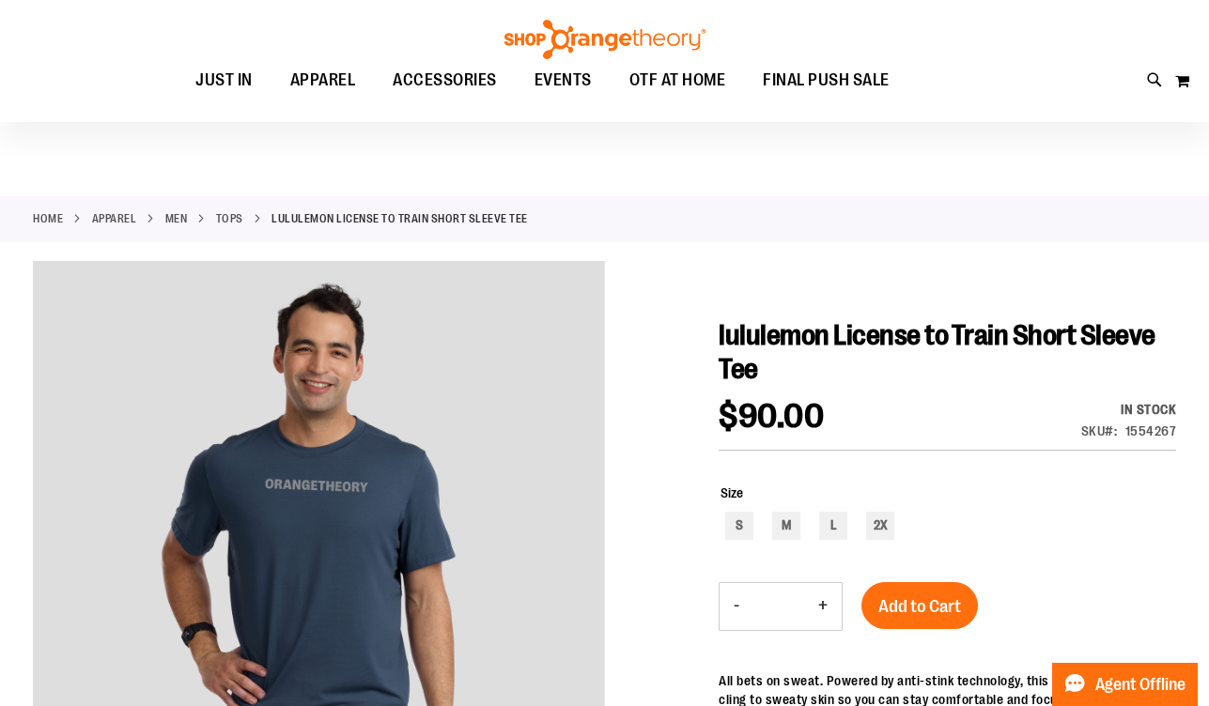
click at [759, 332] on span "lululemon License to Train Short Sleeve Tee" at bounding box center [937, 352] width 437 height 66
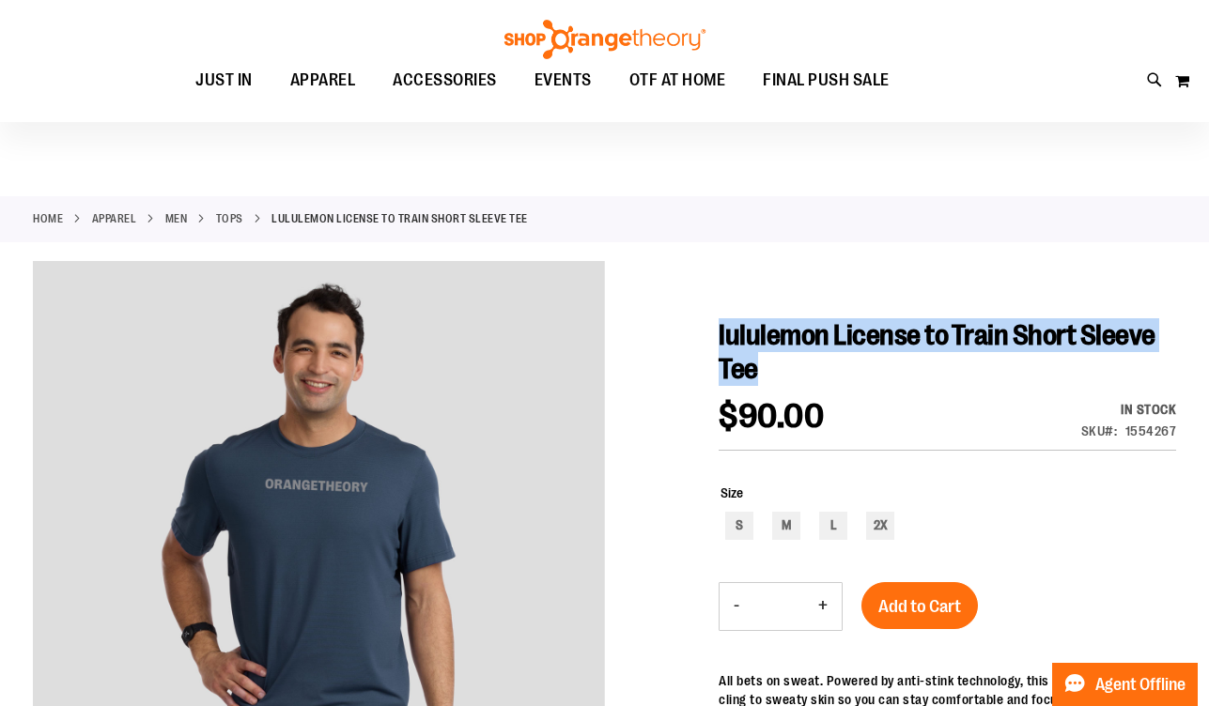
drag, startPoint x: 863, startPoint y: 373, endPoint x: 720, endPoint y: 332, distance: 148.4
click at [720, 332] on h1 "lululemon License to Train Short Sleeve Tee" at bounding box center [947, 352] width 457 height 68
copy span "lululemon License to Train Short Sleeve Tee"
